Goal: Navigation & Orientation: Find specific page/section

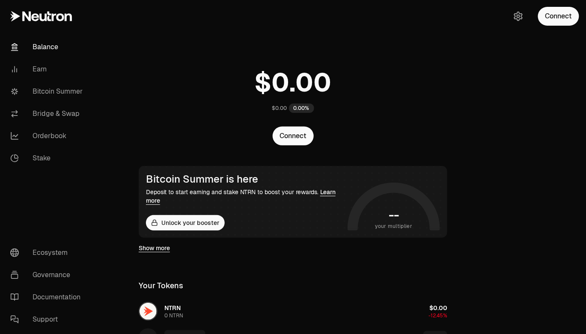
click at [552, 12] on button "Connect" at bounding box center [558, 16] width 41 height 19
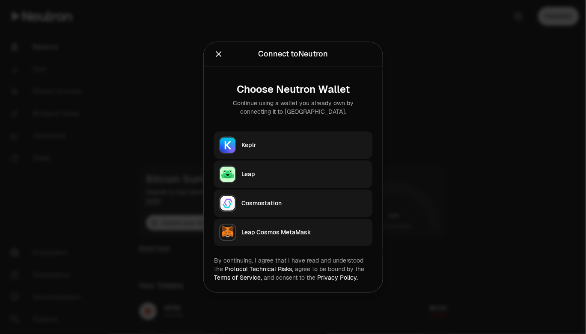
click at [276, 149] on div "Keplr" at bounding box center [304, 145] width 126 height 9
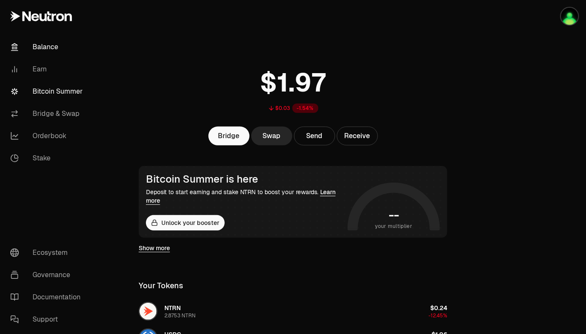
click at [46, 89] on link "Bitcoin Summer" at bounding box center [47, 91] width 89 height 22
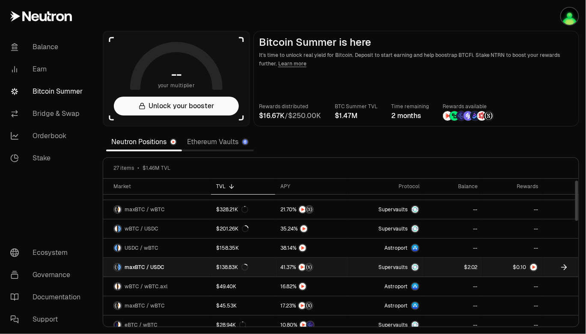
scroll to position [14, 0]
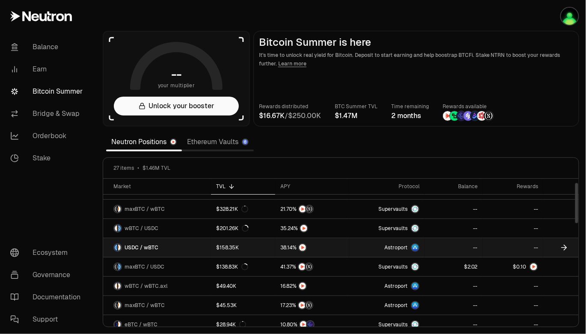
click at [189, 247] on link "USDC / wBTC" at bounding box center [157, 247] width 108 height 19
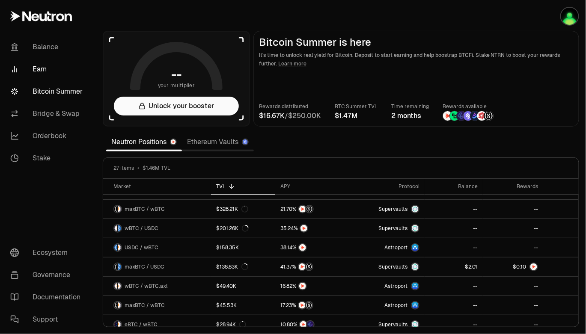
click at [41, 70] on link "Earn" at bounding box center [47, 69] width 89 height 22
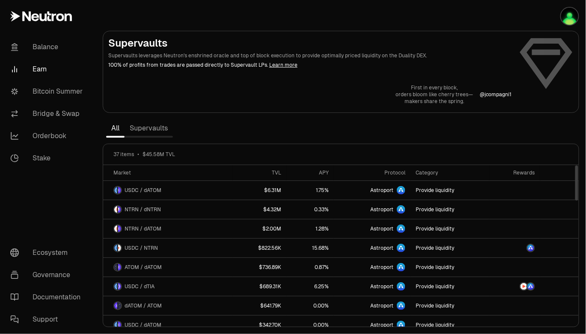
click at [149, 131] on link "Supervaults" at bounding box center [148, 128] width 48 height 17
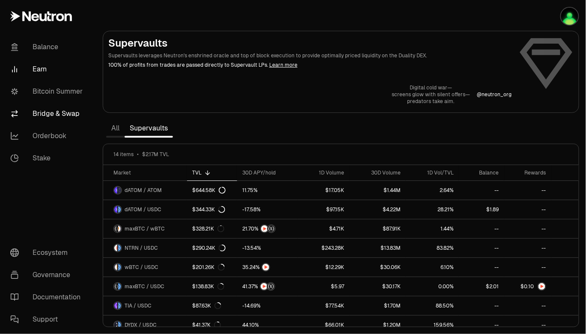
click at [47, 110] on link "Bridge & Swap" at bounding box center [47, 114] width 89 height 22
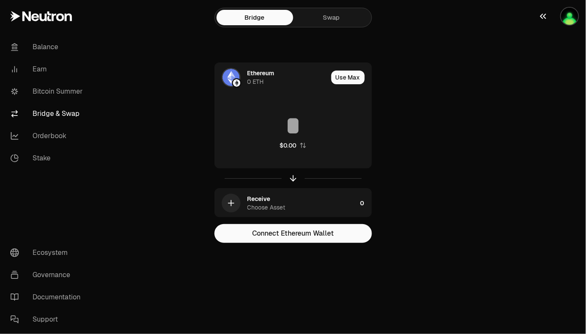
click at [570, 17] on img "button" at bounding box center [569, 16] width 17 height 17
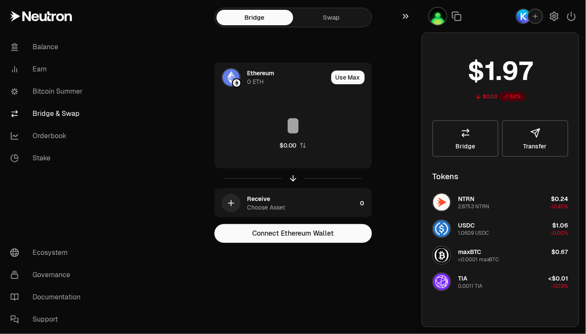
click at [406, 17] on icon "button" at bounding box center [405, 16] width 9 height 10
